Goal: Task Accomplishment & Management: Use online tool/utility

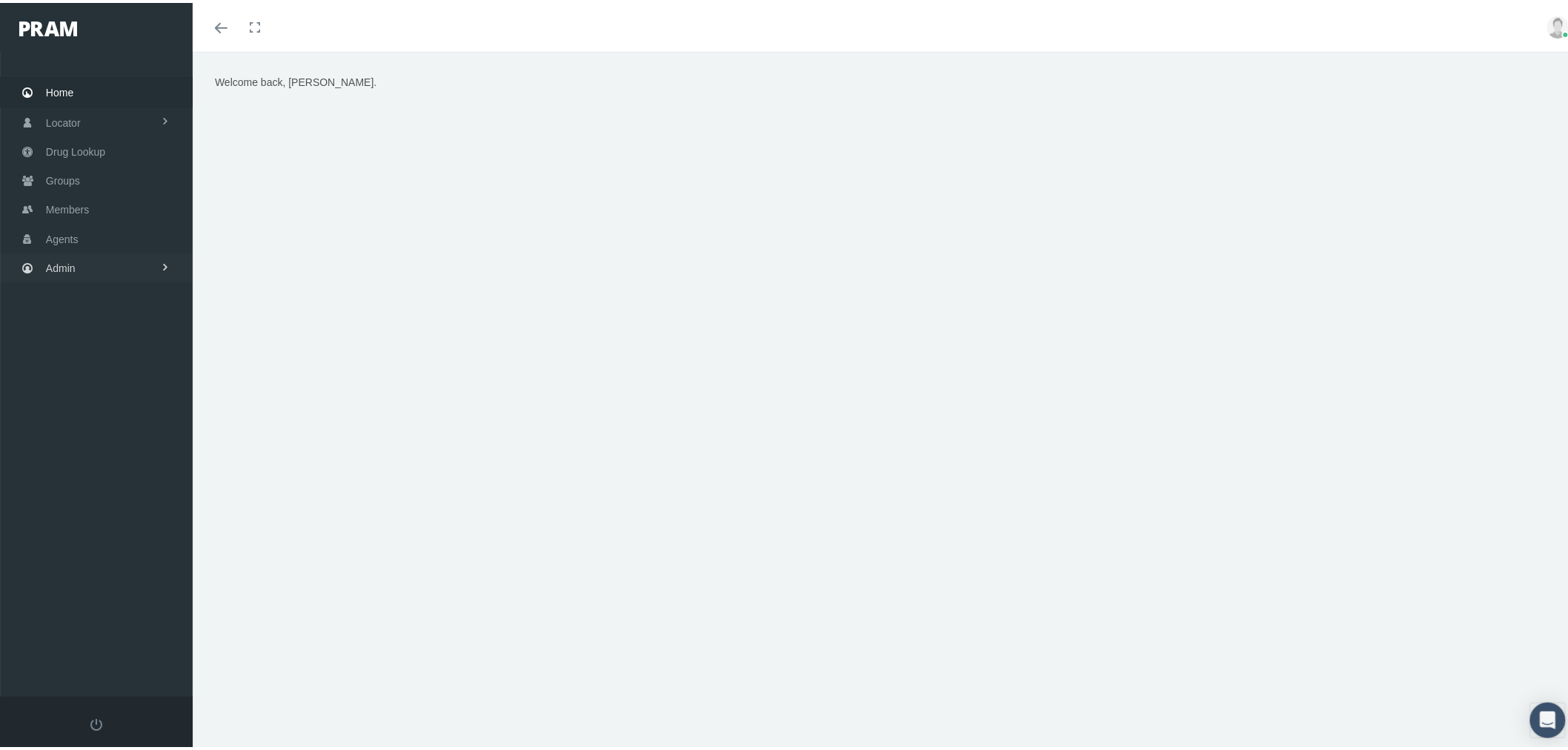
click at [123, 254] on link "Admin" at bounding box center [96, 264] width 193 height 29
click at [132, 426] on span "Compensations" at bounding box center [96, 436] width 72 height 25
click at [111, 557] on span "Compensation by Group" at bounding box center [114, 570] width 113 height 25
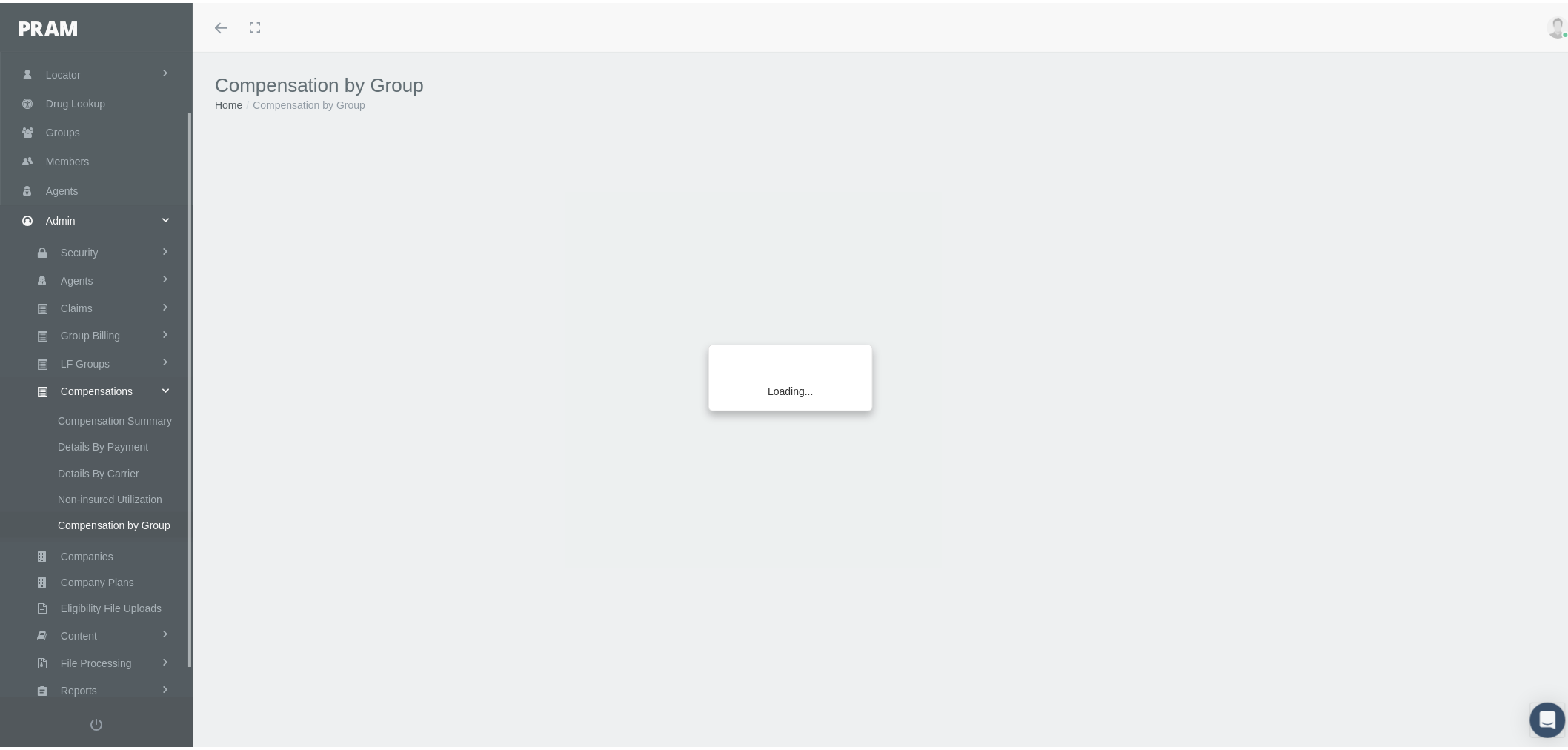
scroll to position [98, 0]
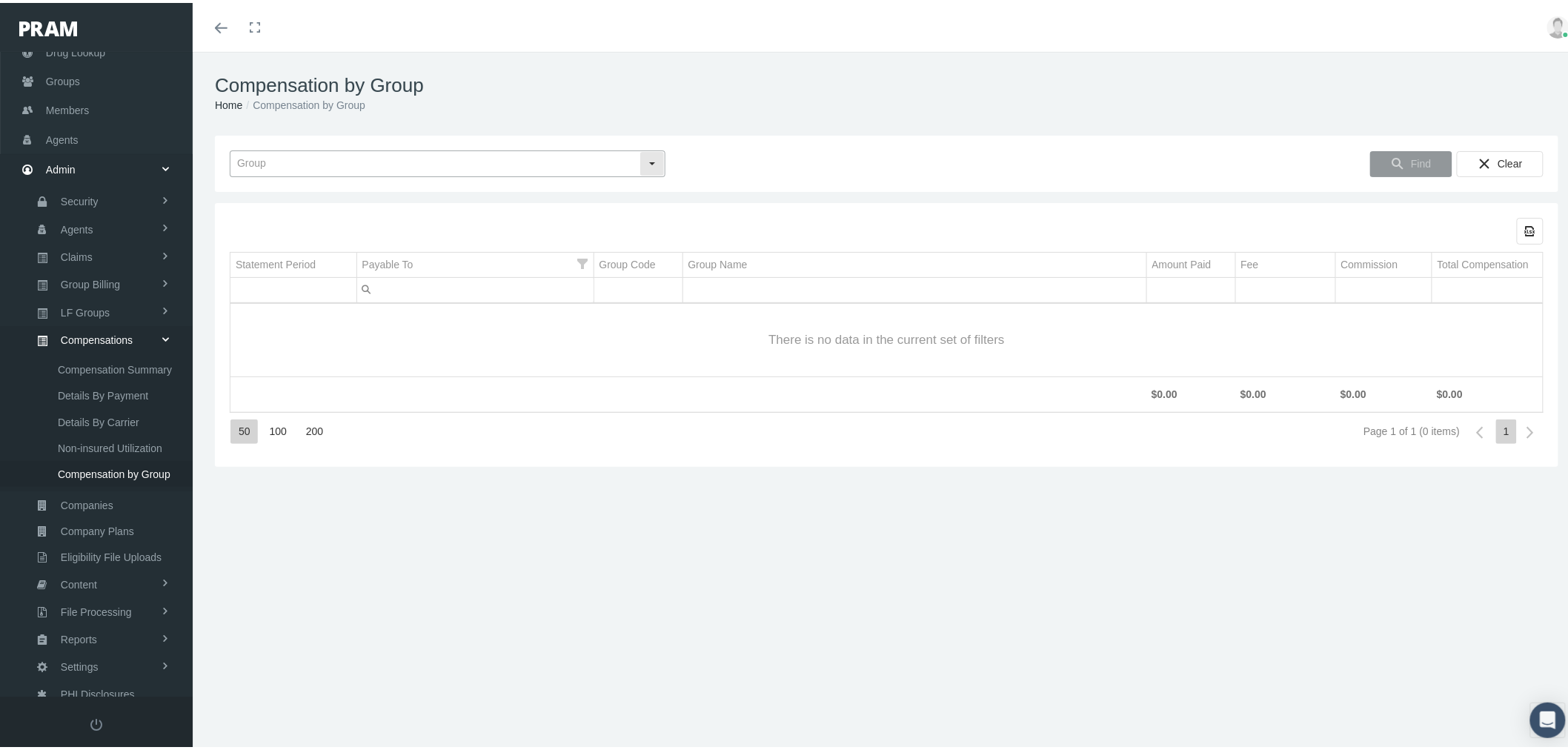
click at [329, 151] on input "text" at bounding box center [435, 161] width 409 height 25
type input "IB0181 - DOLLAR GENERAL - TELEDOC + RX CUSTOM"
click at [1411, 163] on span "Find" at bounding box center [1420, 161] width 20 height 11
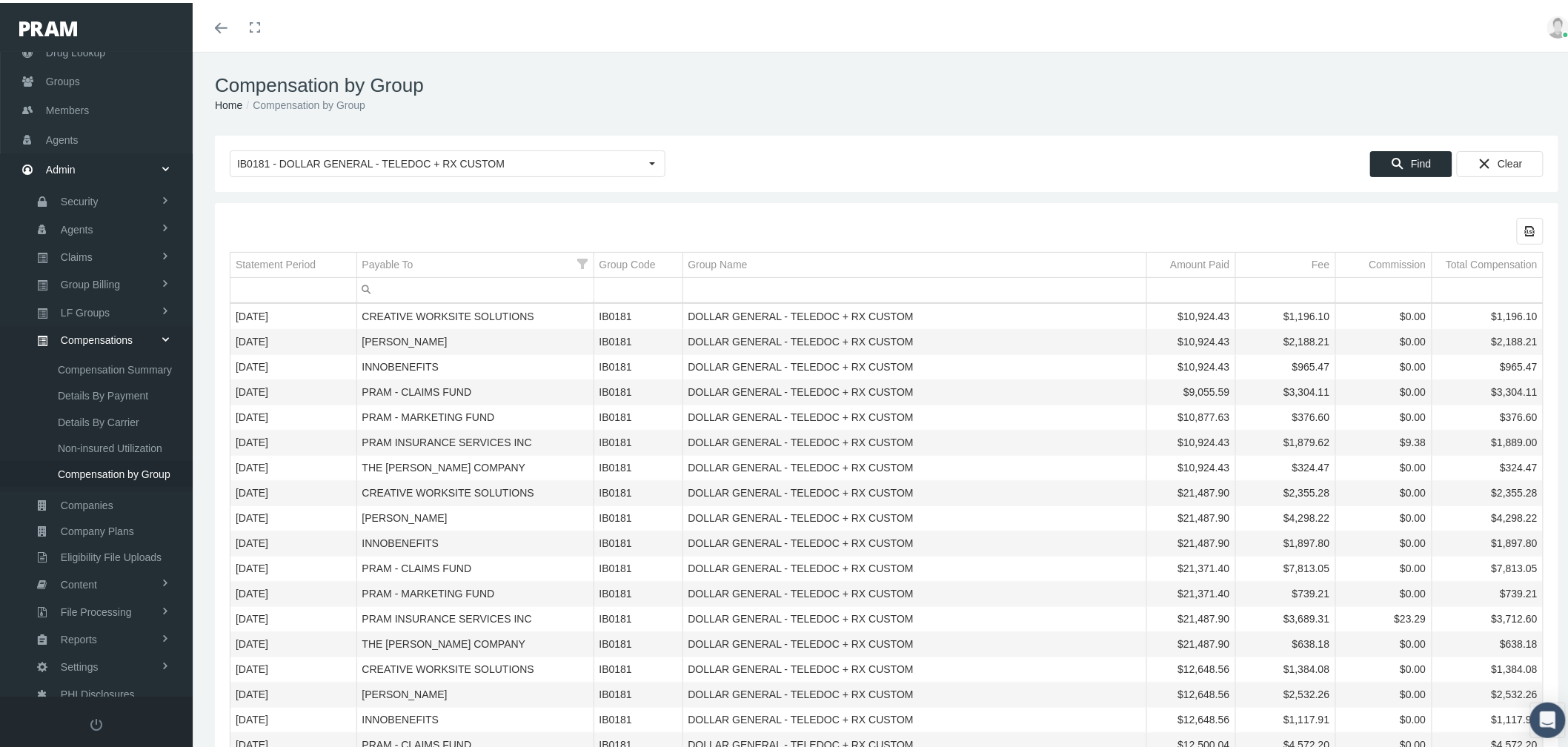
click at [515, 286] on input "Filter cell" at bounding box center [475, 287] width 237 height 25
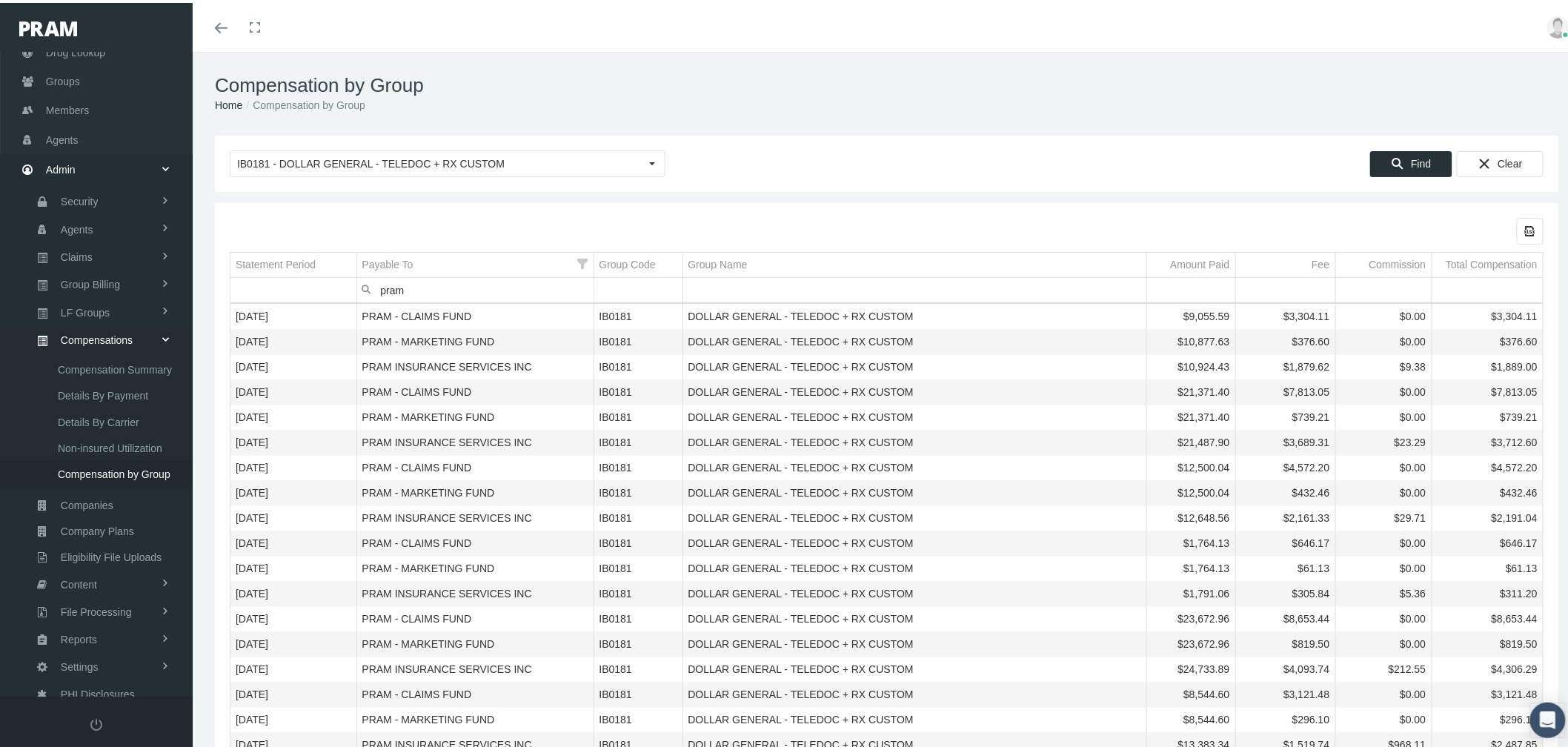
scroll to position [82, 0]
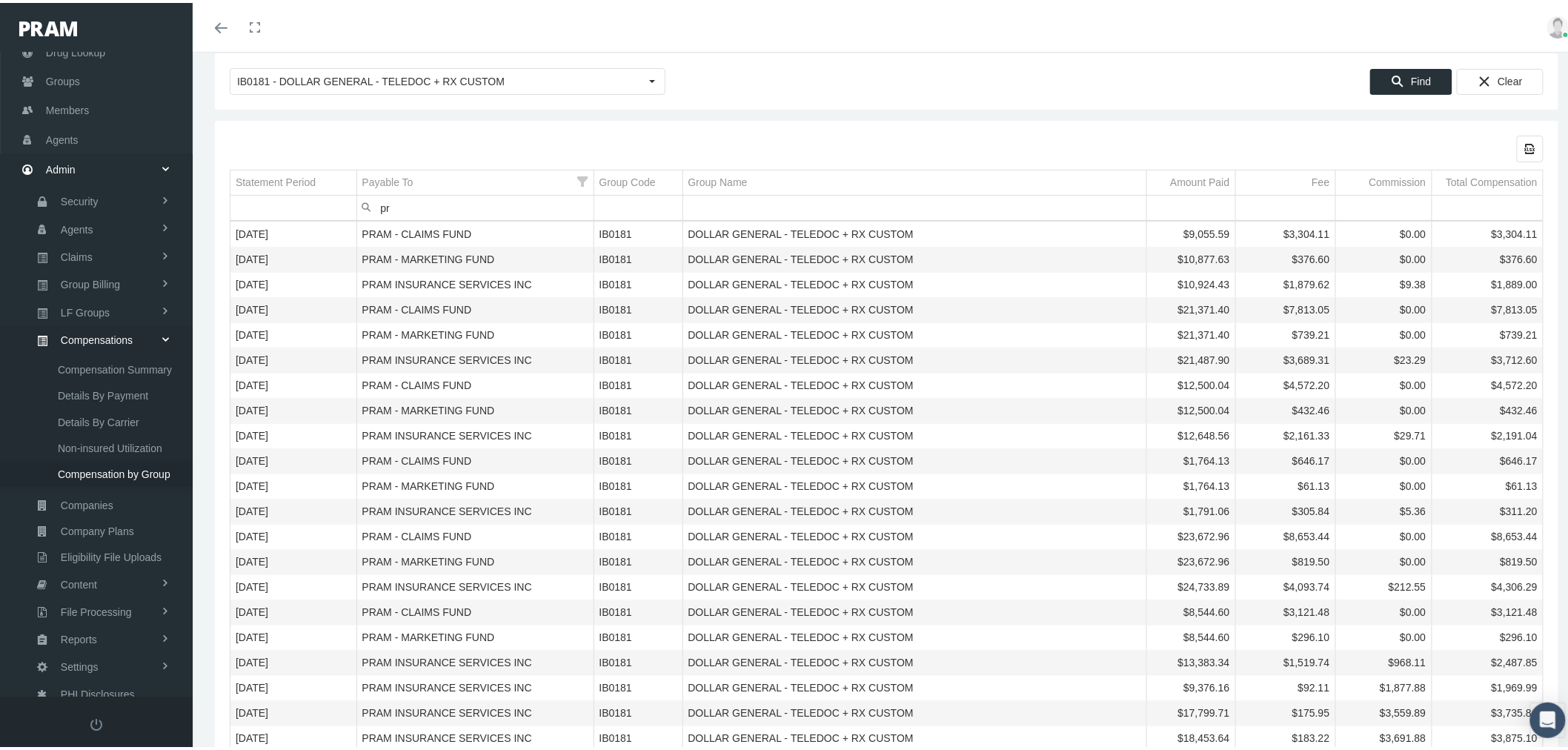
type input "p"
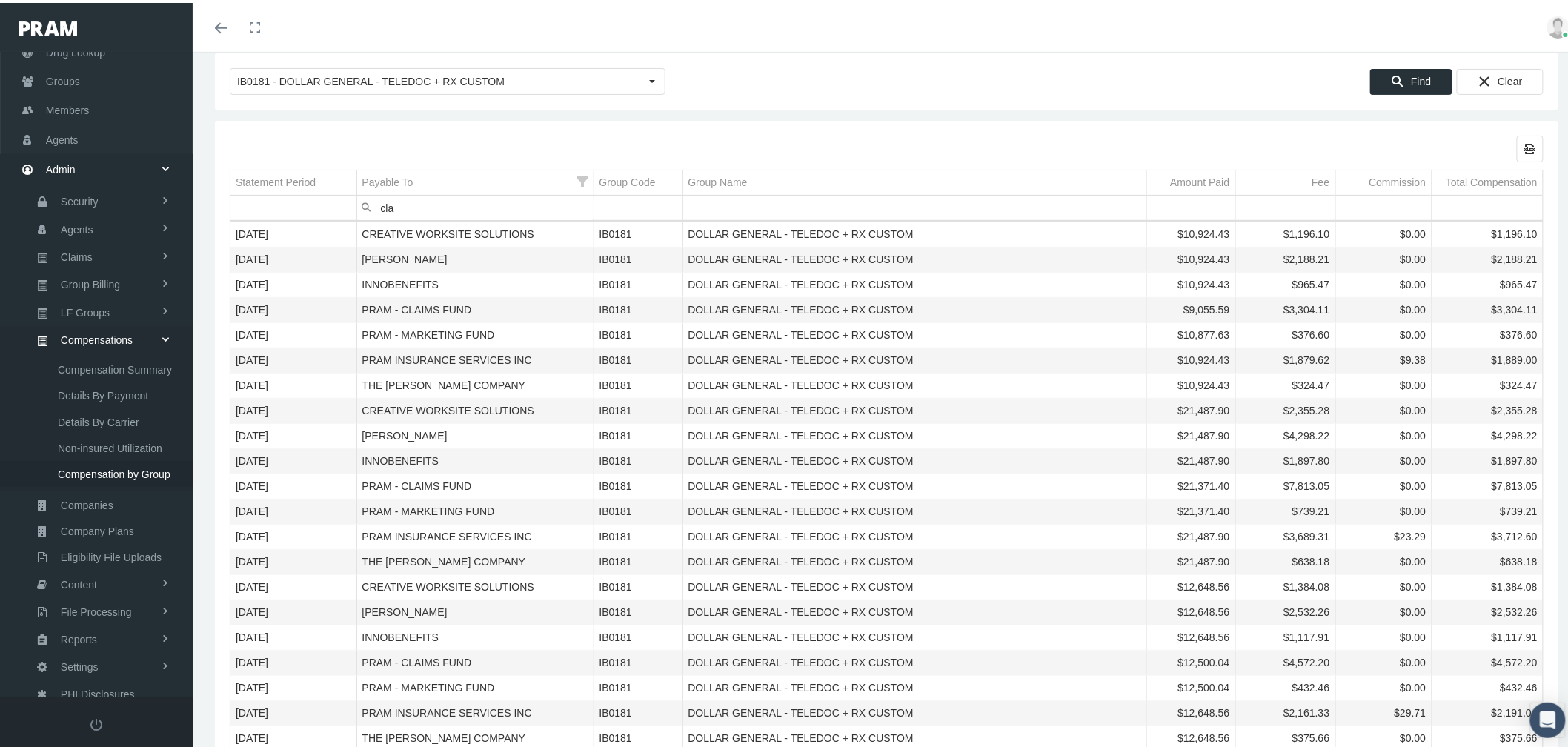
scroll to position [33, 0]
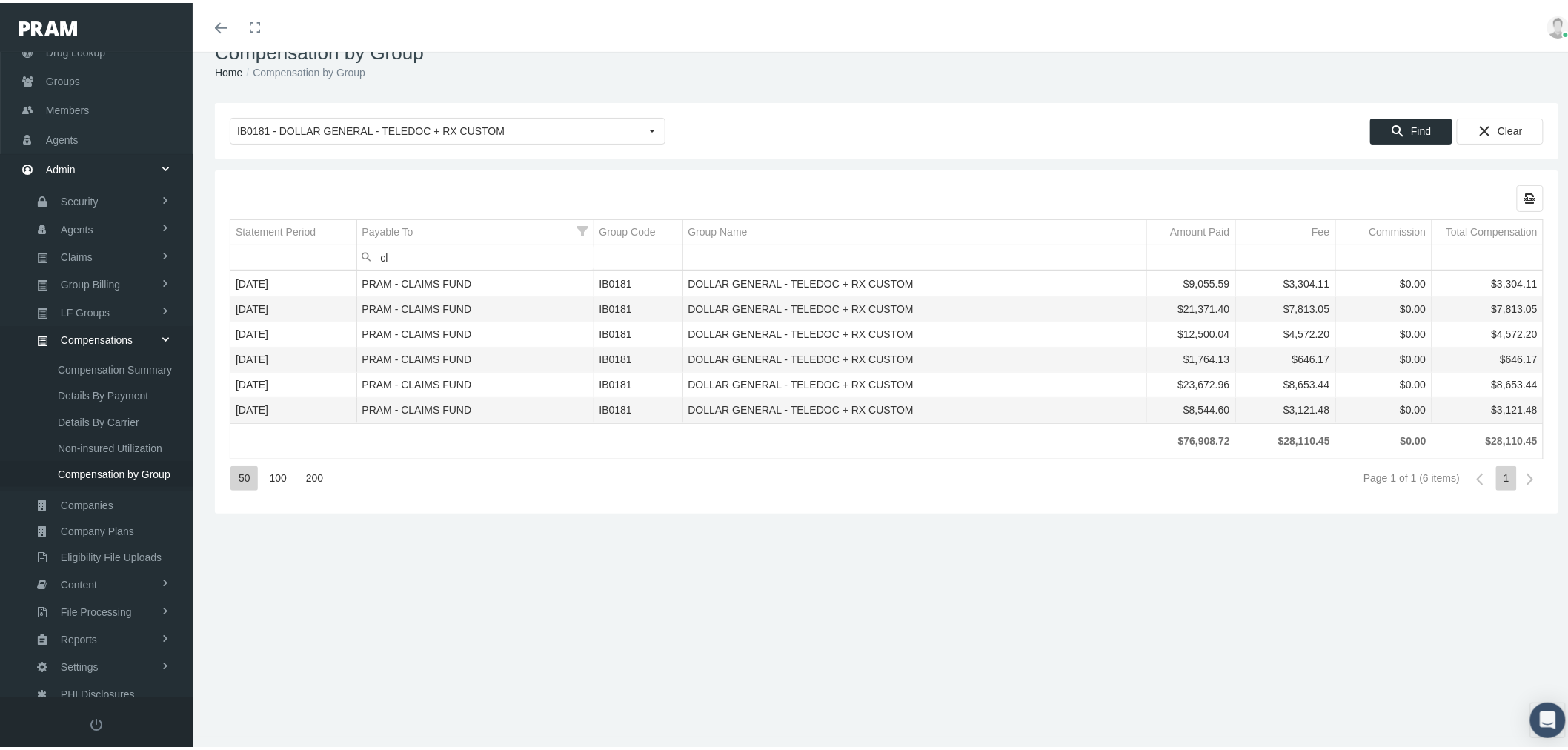
type input "c"
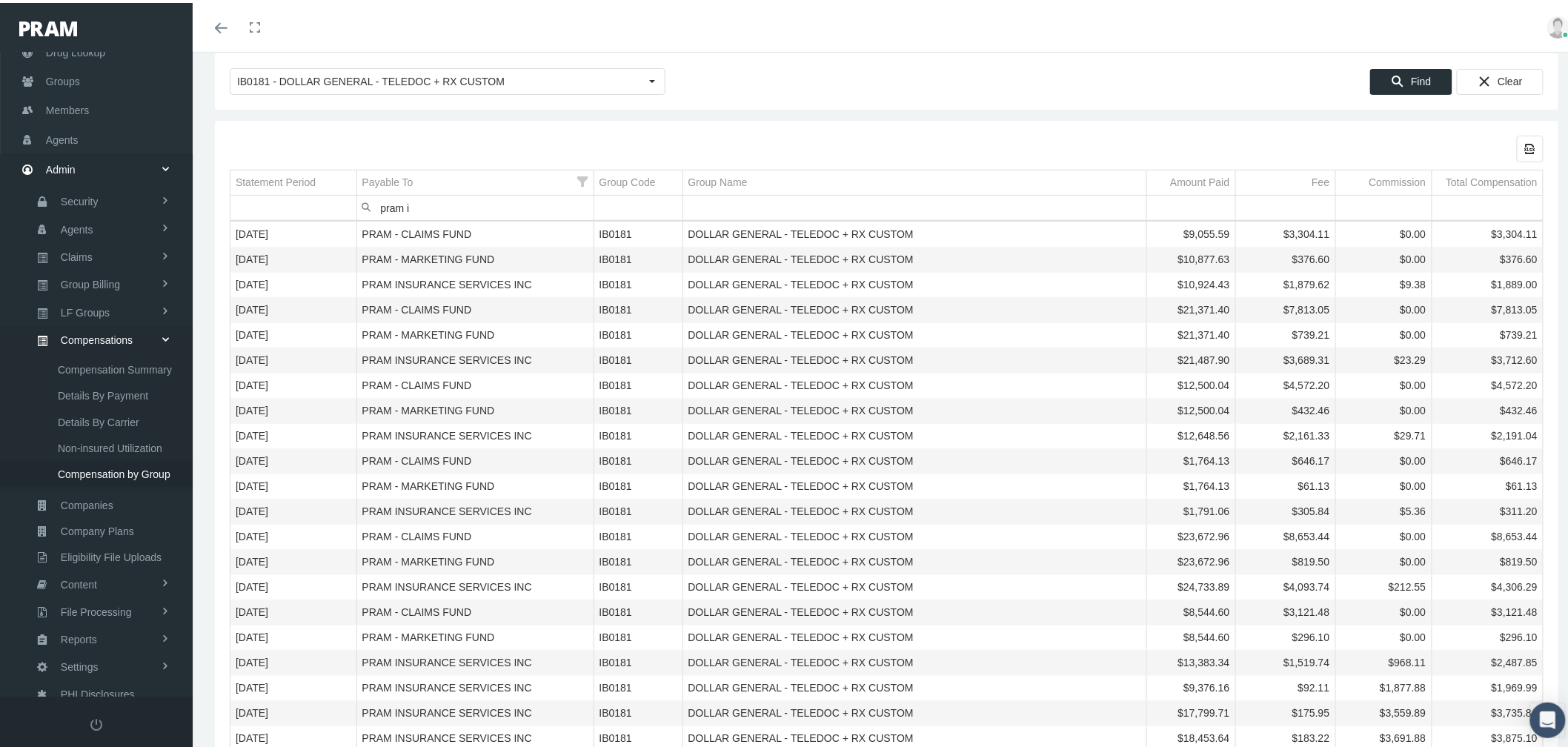
type input "pram in"
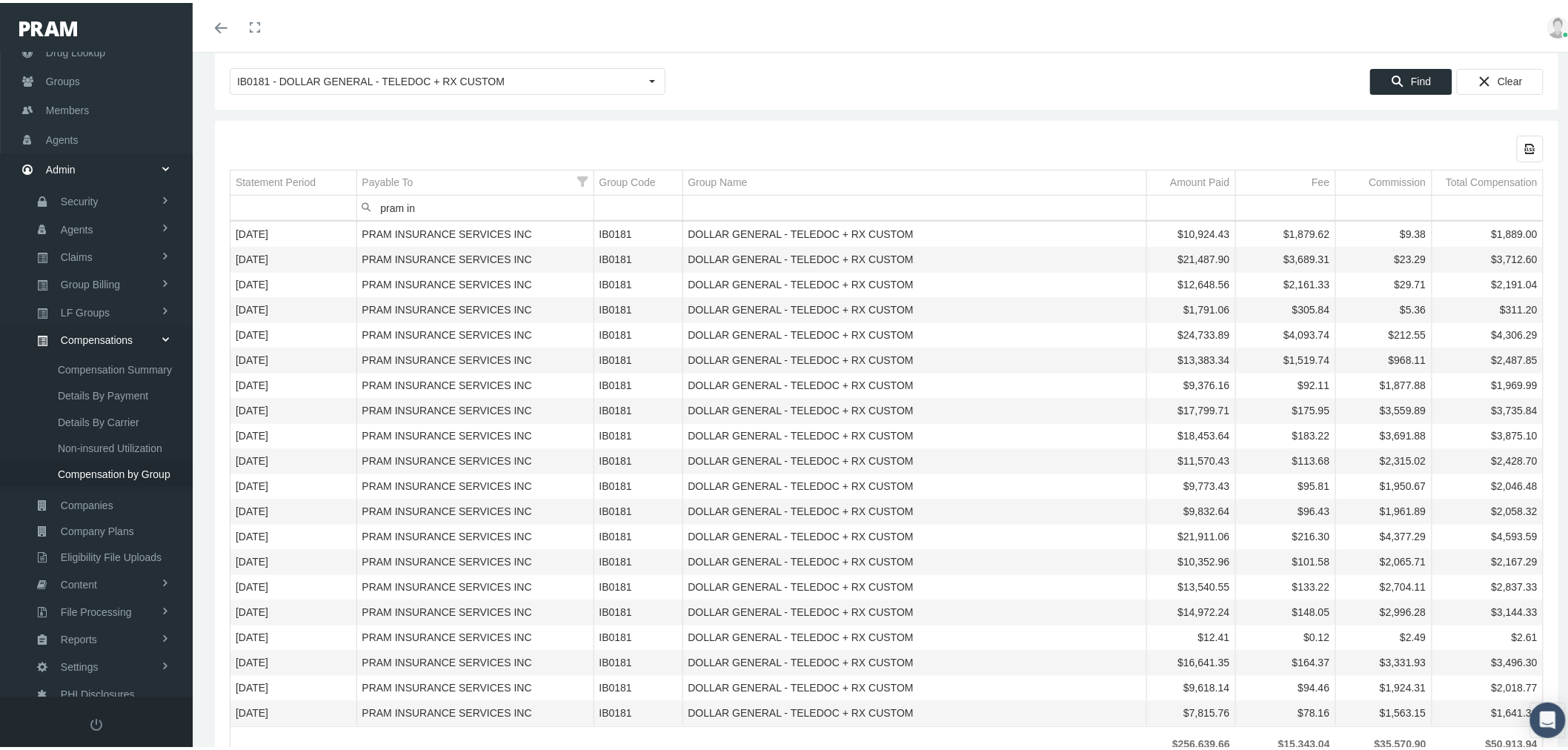
scroll to position [0, 0]
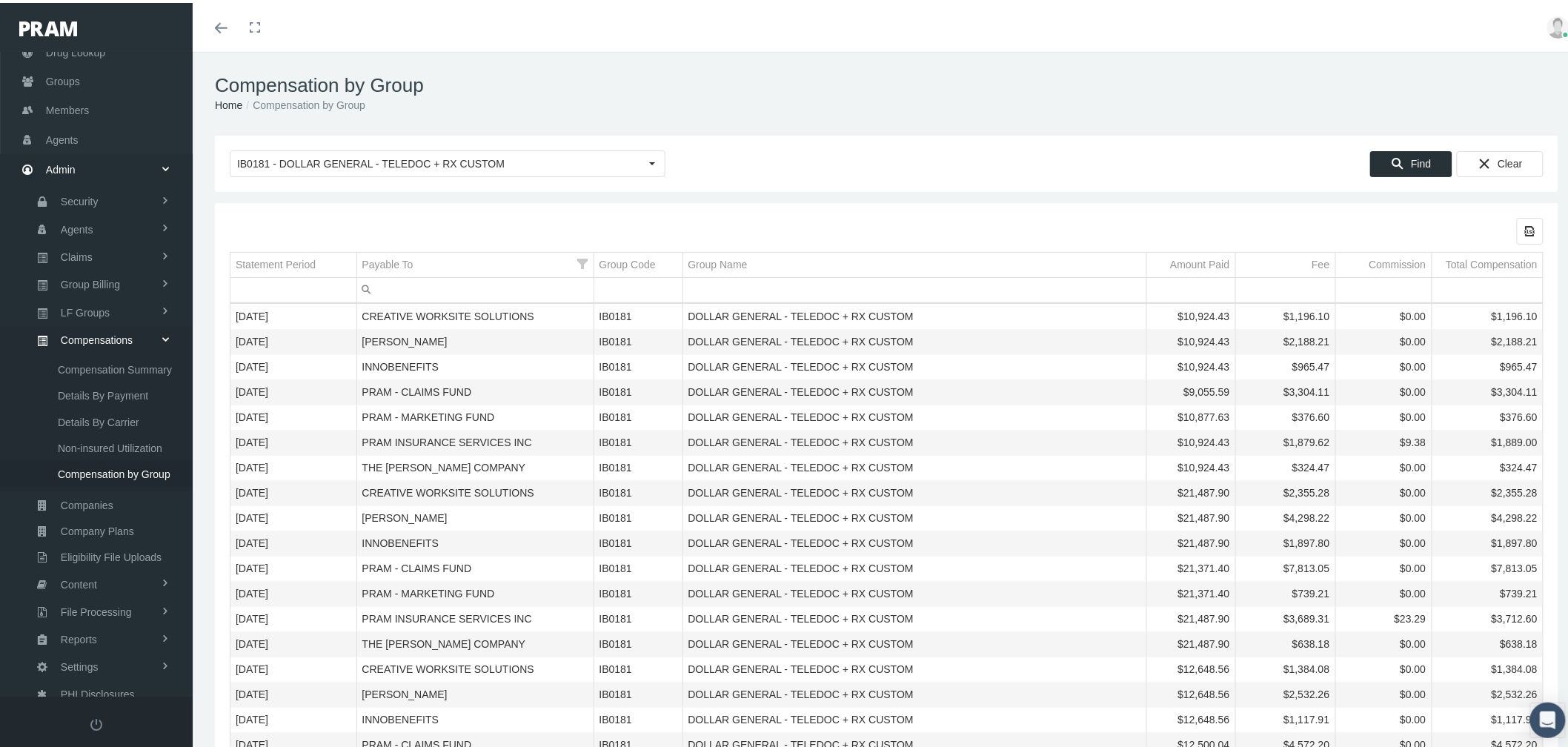
click at [1098, 220] on div "Export all data to Excel" at bounding box center [886, 228] width 1313 height 27
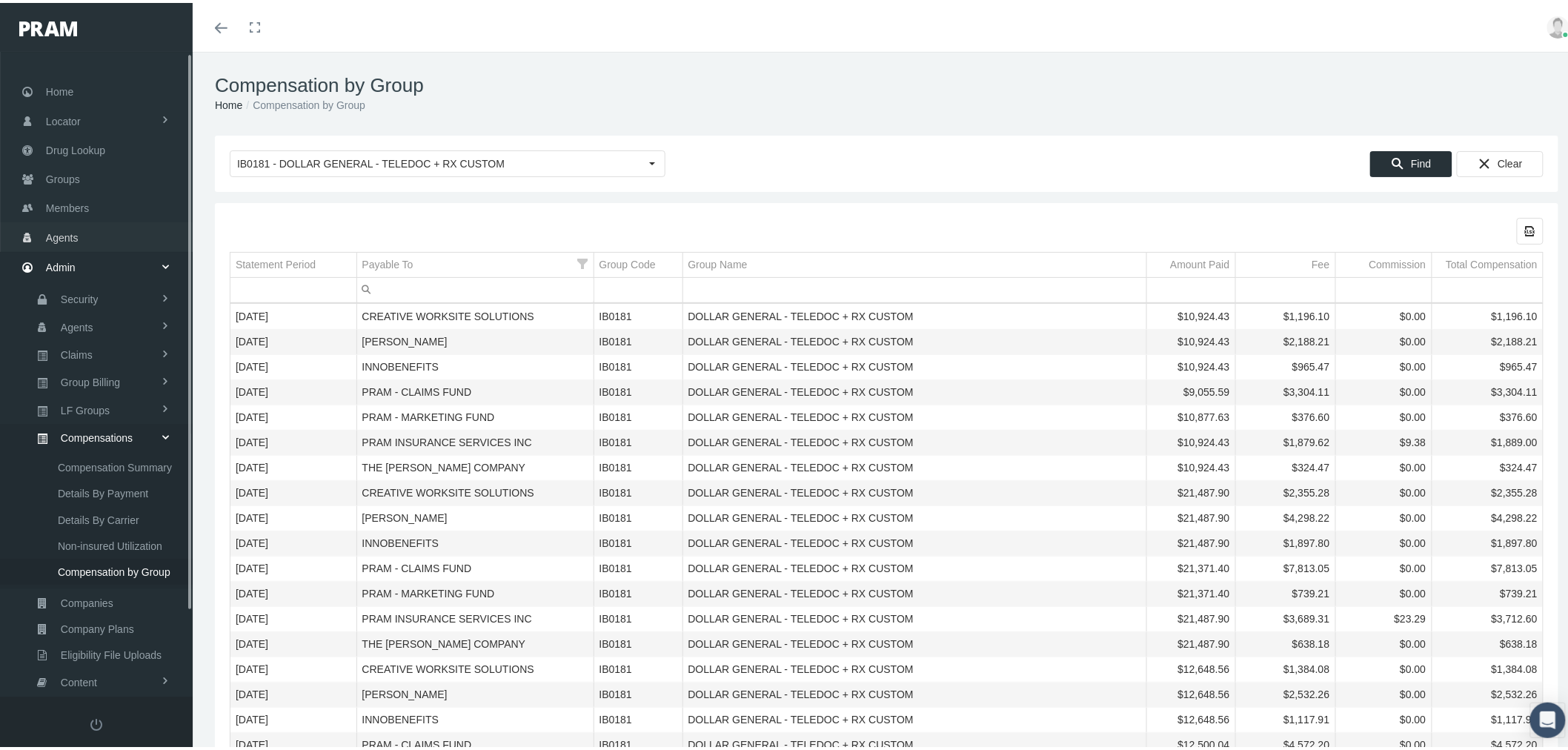
click at [93, 224] on link "Agents" at bounding box center [96, 234] width 193 height 29
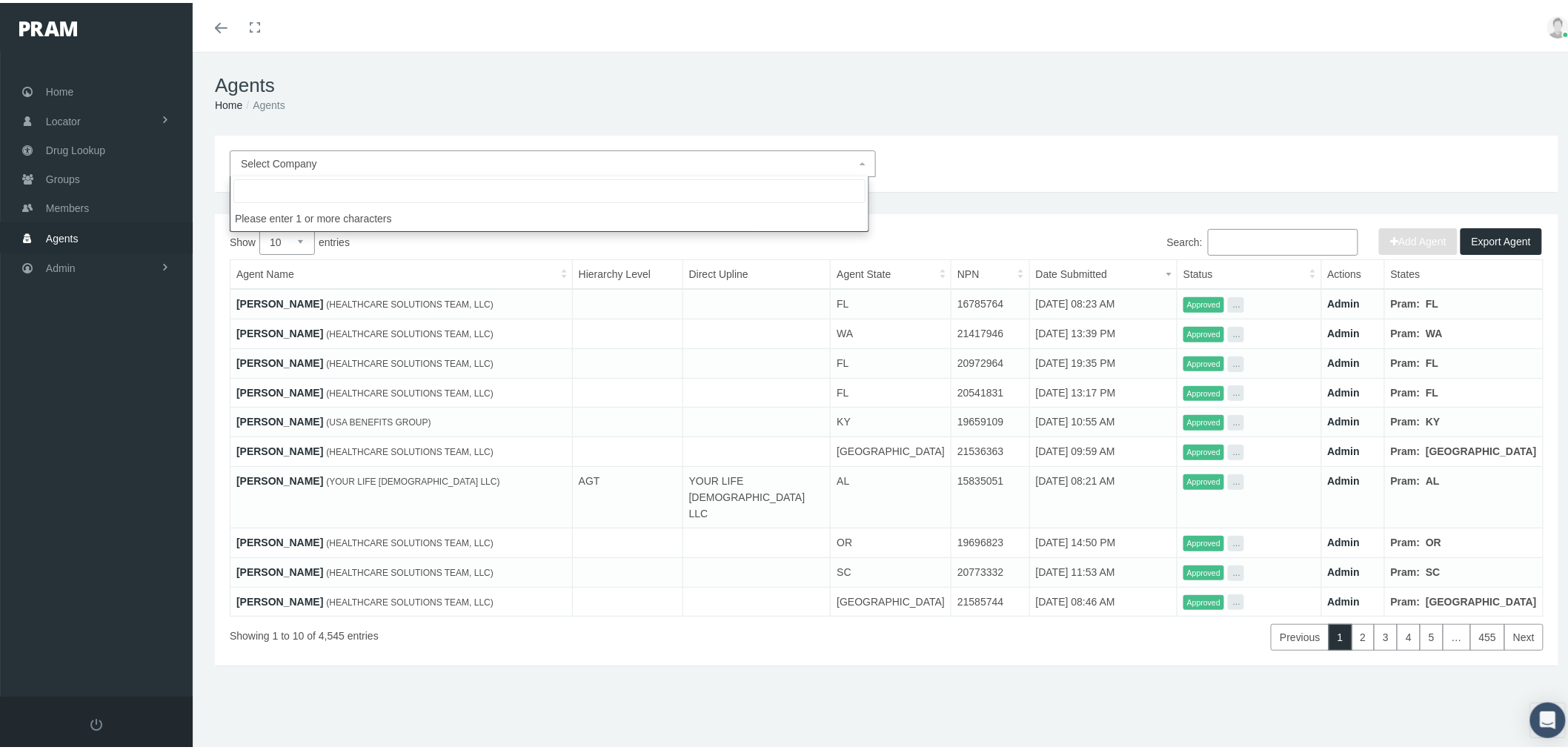
click at [576, 160] on span "Select Company" at bounding box center [548, 160] width 615 height 16
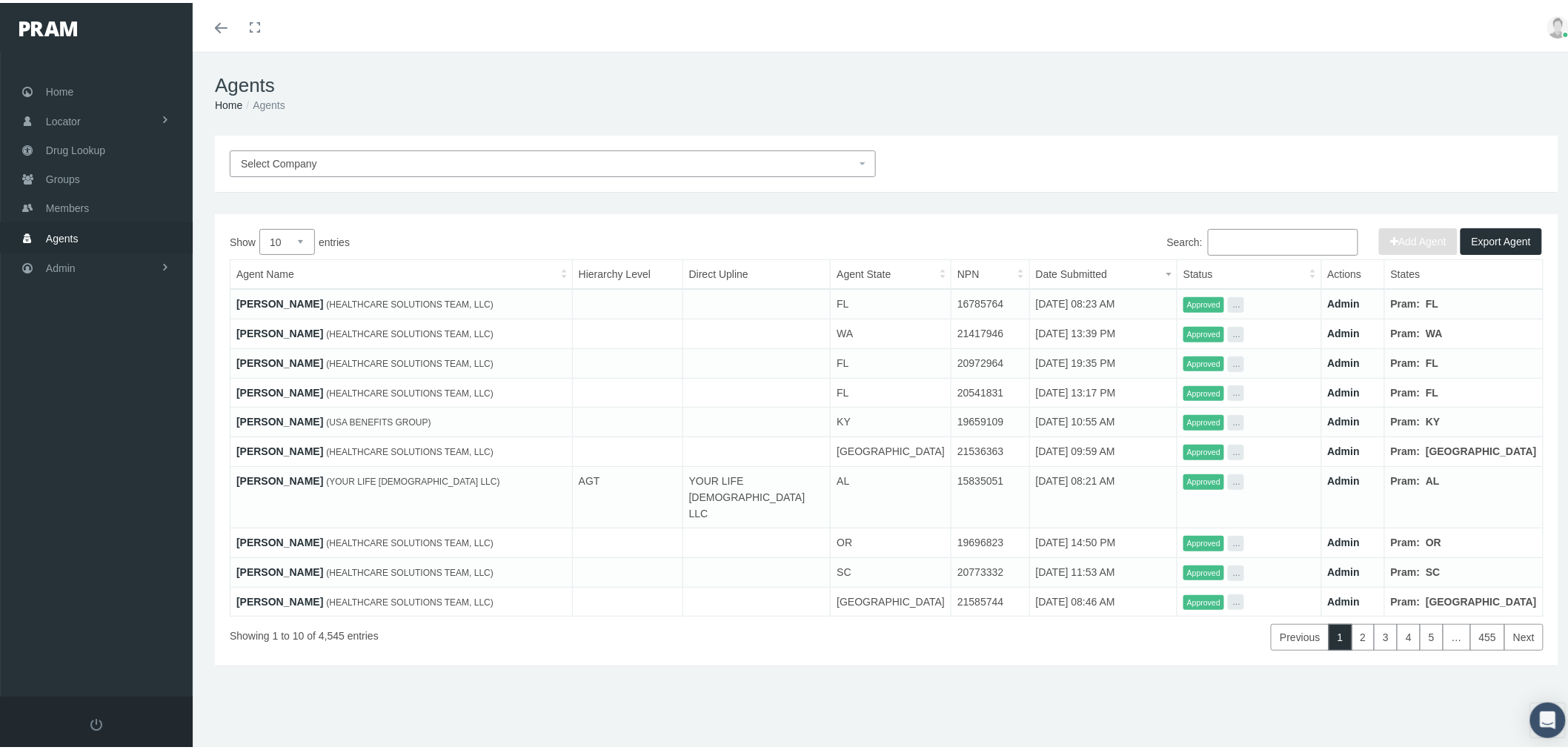
click at [1235, 231] on input "Search:" at bounding box center [1283, 239] width 150 height 27
paste input "Natalie Ross"
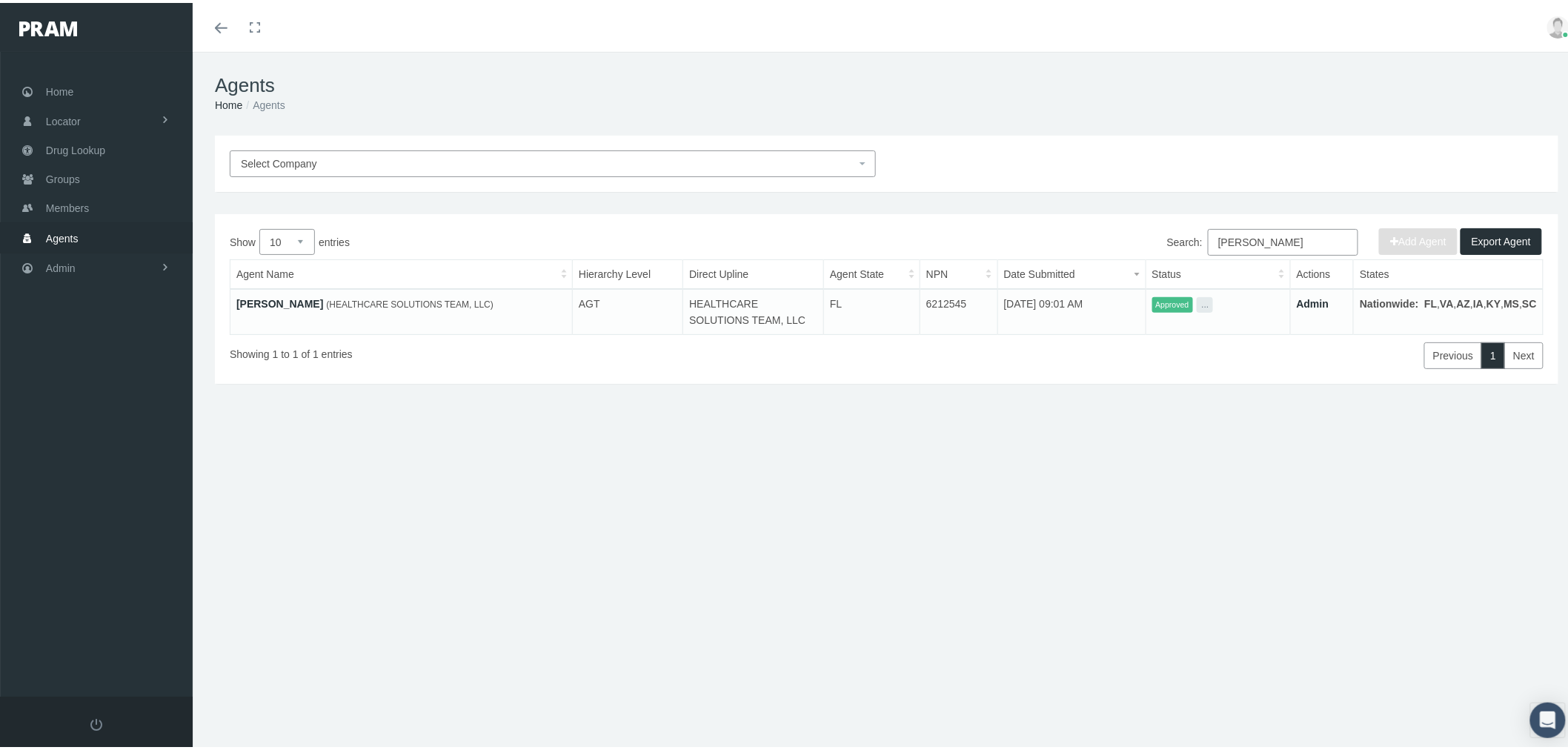
type input "Natalie Ross"
click at [1329, 301] on link "Admin" at bounding box center [1312, 301] width 33 height 11
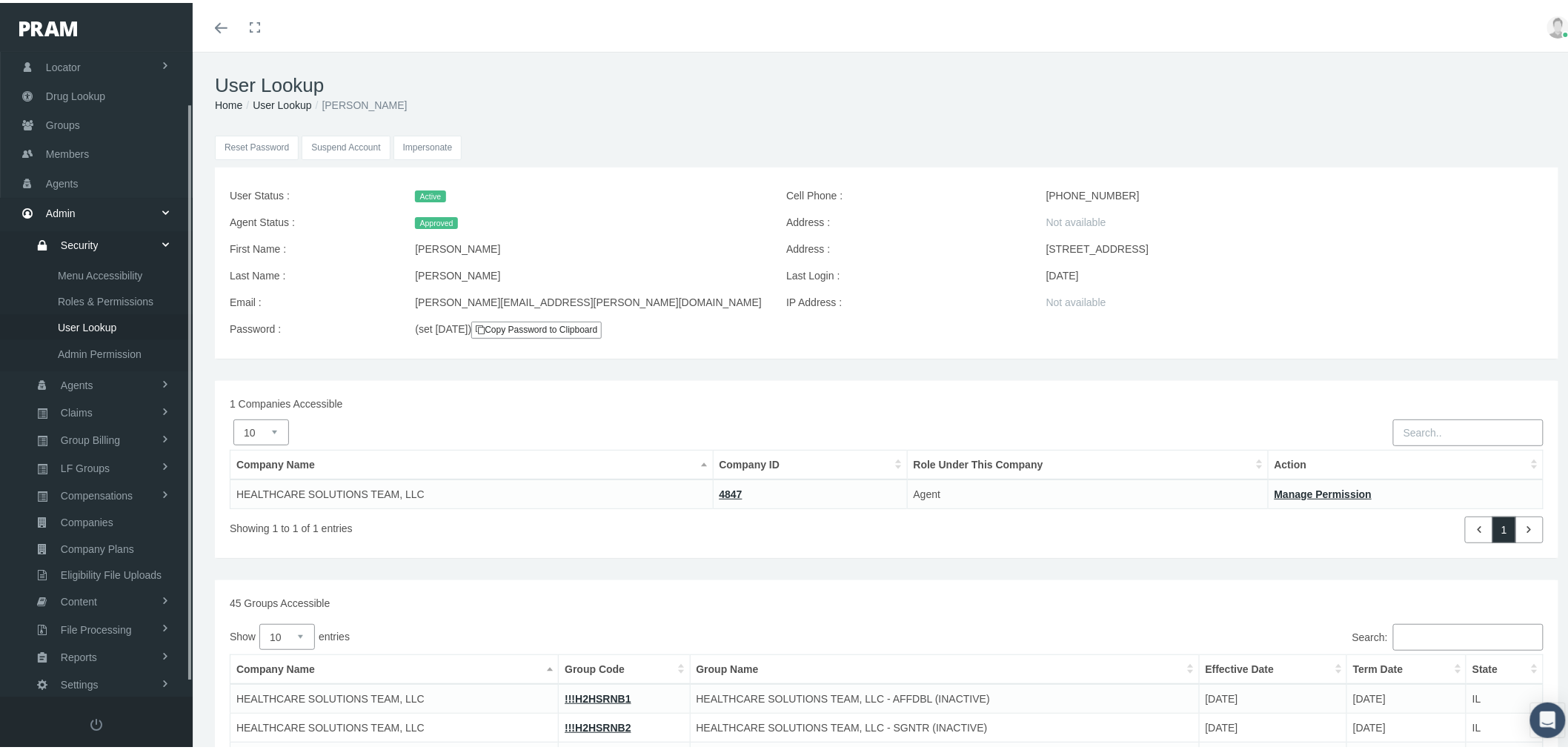
scroll to position [72, 0]
click at [427, 148] on input "Impersonate" at bounding box center [428, 145] width 69 height 25
